Goal: Task Accomplishment & Management: Use online tool/utility

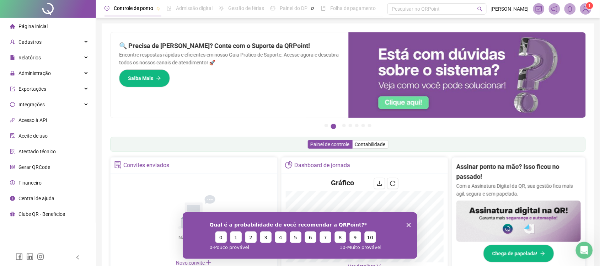
click at [582, 10] on img at bounding box center [586, 9] width 11 height 11
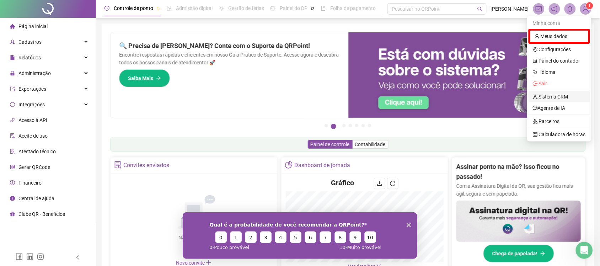
click at [552, 94] on link "Sistema CRM" at bounding box center [551, 97] width 36 height 6
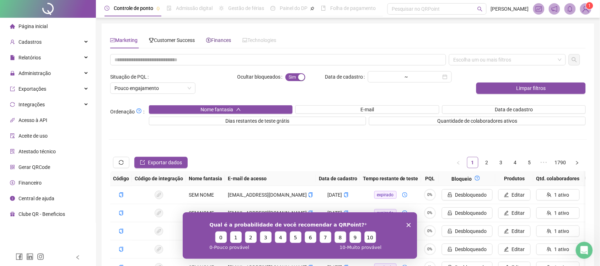
click at [222, 39] on span "Finances" at bounding box center [218, 40] width 25 height 6
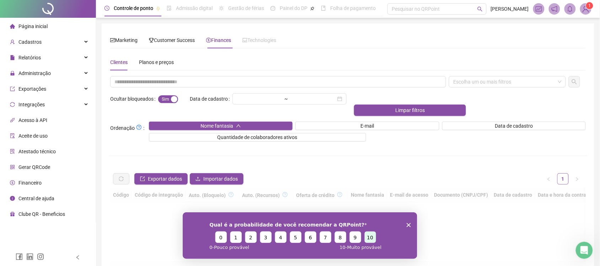
click at [368, 233] on button "10" at bounding box center [369, 236] width 11 height 11
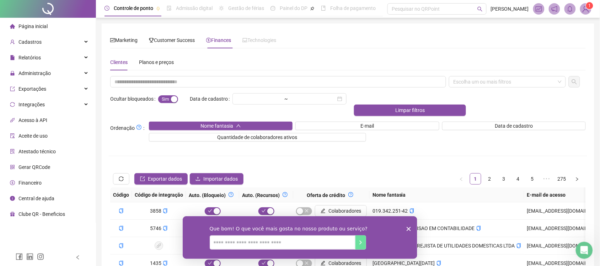
click at [297, 243] on textarea "Nós lemos todas as respostas!" at bounding box center [282, 242] width 146 height 14
click at [356, 246] on button "Envie sua resposta" at bounding box center [360, 242] width 11 height 14
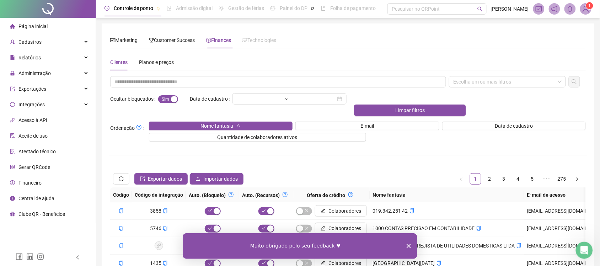
click at [408, 244] on icon "Encerrar pesquisa" at bounding box center [408, 246] width 4 height 4
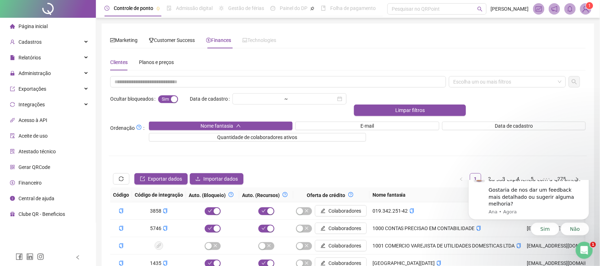
scroll to position [0, 0]
click at [157, 84] on input "text" at bounding box center [278, 81] width 336 height 11
paste input "**********"
click at [493, 85] on div "Escolha um ou mais filtros" at bounding box center [507, 81] width 117 height 11
type input "**********"
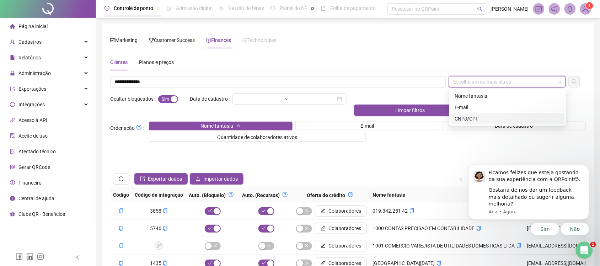
click at [484, 123] on div "CNPJ/CPF" at bounding box center [508, 118] width 114 height 11
click at [573, 84] on icon "search" at bounding box center [575, 82] width 6 height 6
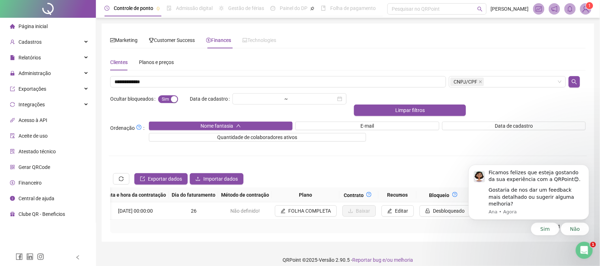
scroll to position [0, 523]
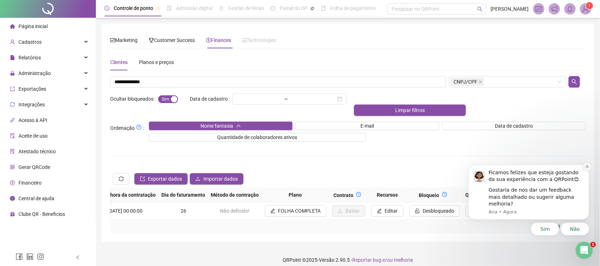
click at [588, 168] on icon "Dismiss notification" at bounding box center [587, 166] width 4 height 4
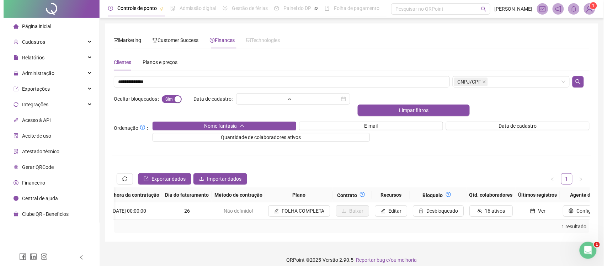
scroll to position [0, 488]
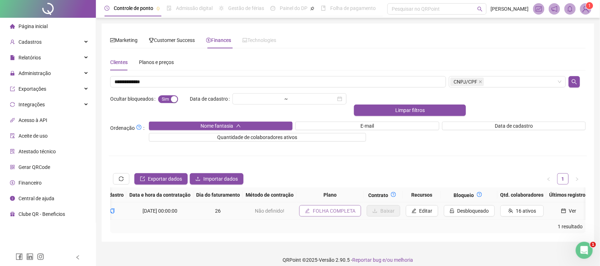
click at [329, 207] on span "FOLHA COMPLETA" at bounding box center [334, 211] width 43 height 8
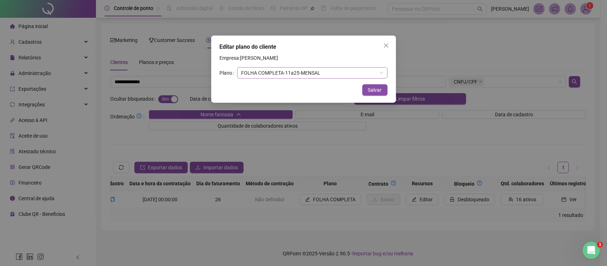
click at [290, 77] on span "FOLHA COMPLETA - 11 a 25 - MENSAL" at bounding box center [312, 73] width 142 height 11
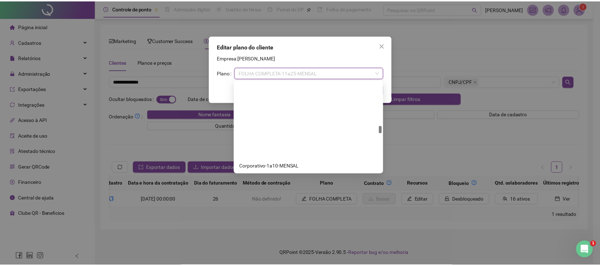
scroll to position [533, 0]
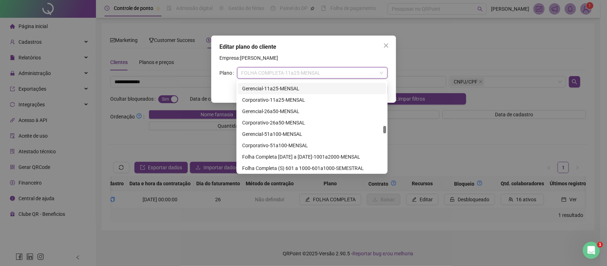
click at [286, 92] on div "Gerencial - 11 a 25 - MENSAL" at bounding box center [312, 88] width 148 height 11
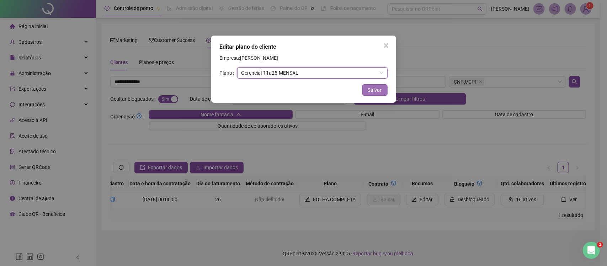
click at [371, 95] on button "Salvar" at bounding box center [374, 89] width 25 height 11
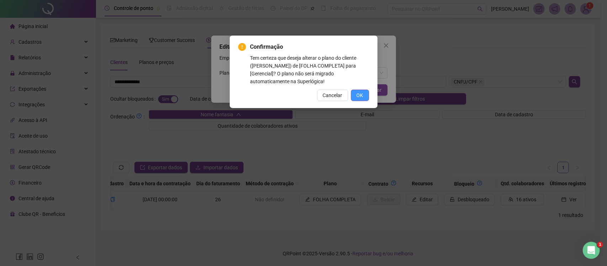
click at [365, 94] on button "OK" at bounding box center [360, 95] width 18 height 11
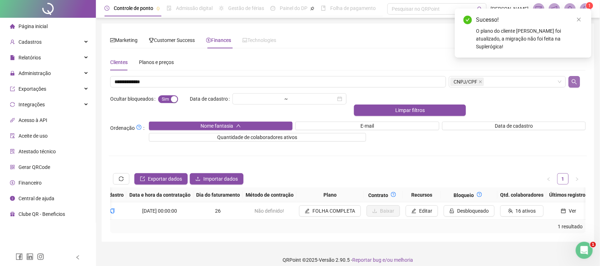
click at [577, 78] on button "button" at bounding box center [574, 81] width 11 height 11
